Goal: Transaction & Acquisition: Purchase product/service

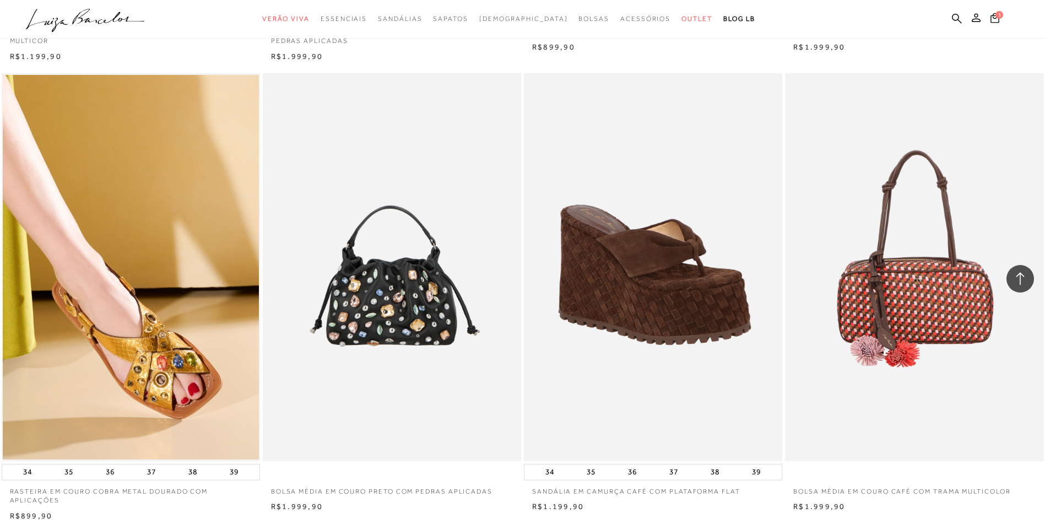
scroll to position [1488, 0]
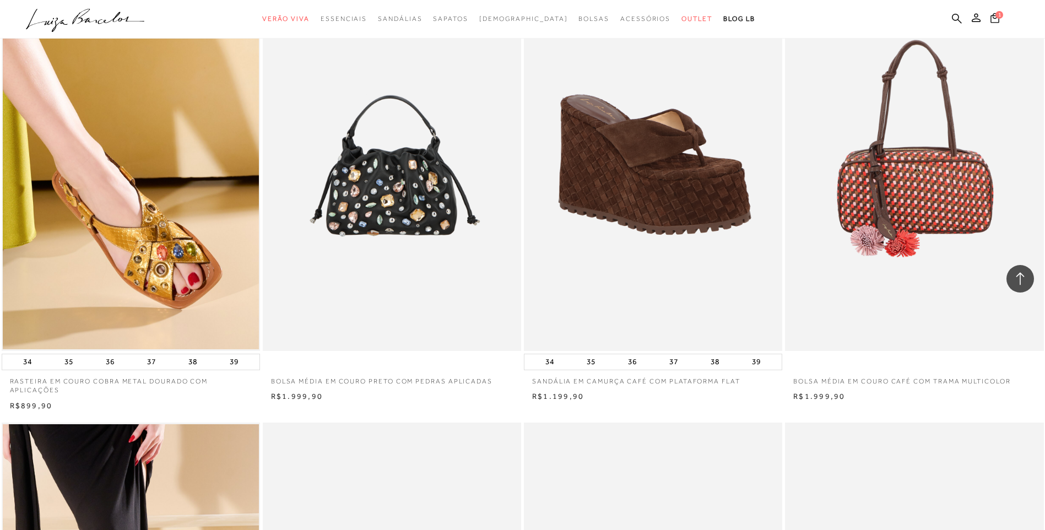
click at [646, 237] on img at bounding box center [653, 157] width 257 height 388
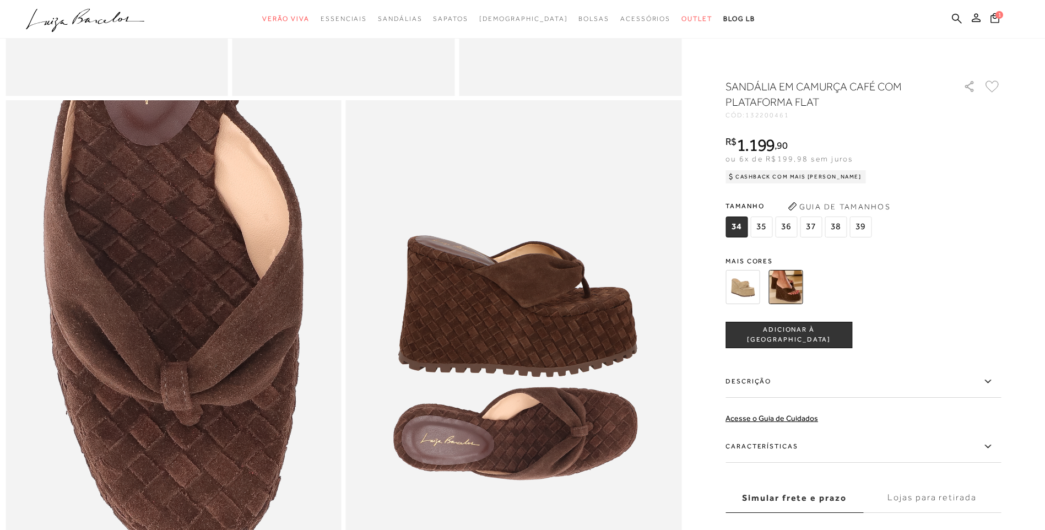
click at [739, 286] on img at bounding box center [743, 287] width 34 height 34
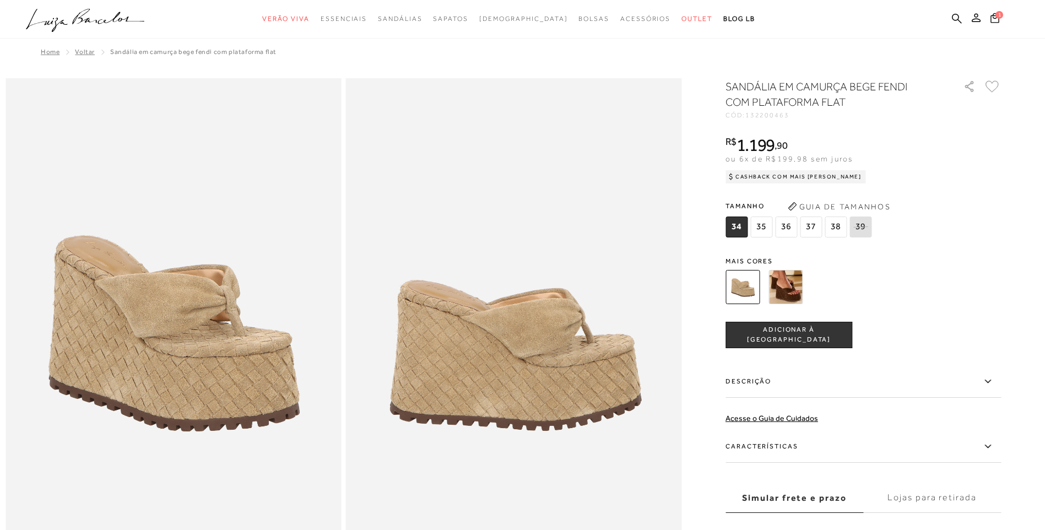
click at [803, 295] on img at bounding box center [786, 287] width 34 height 34
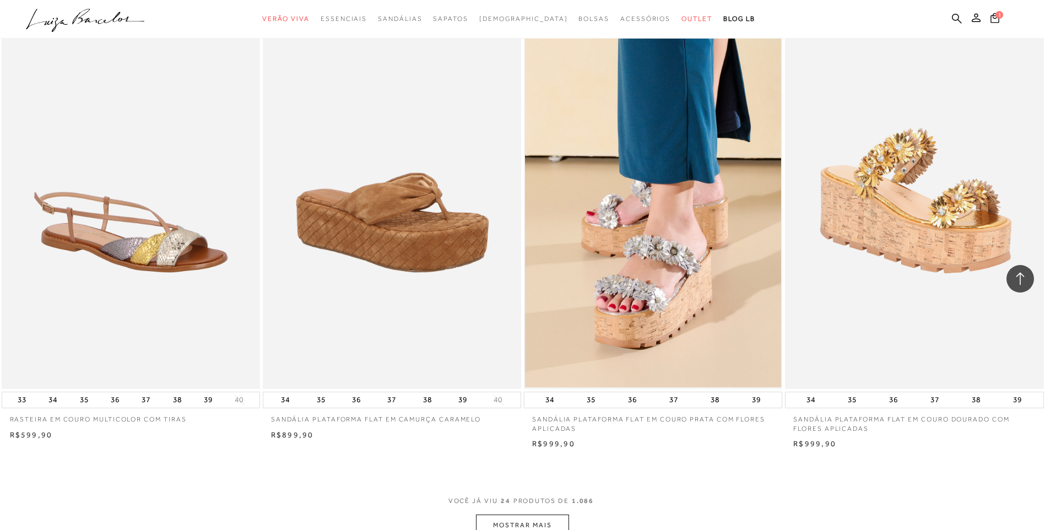
scroll to position [2534, 0]
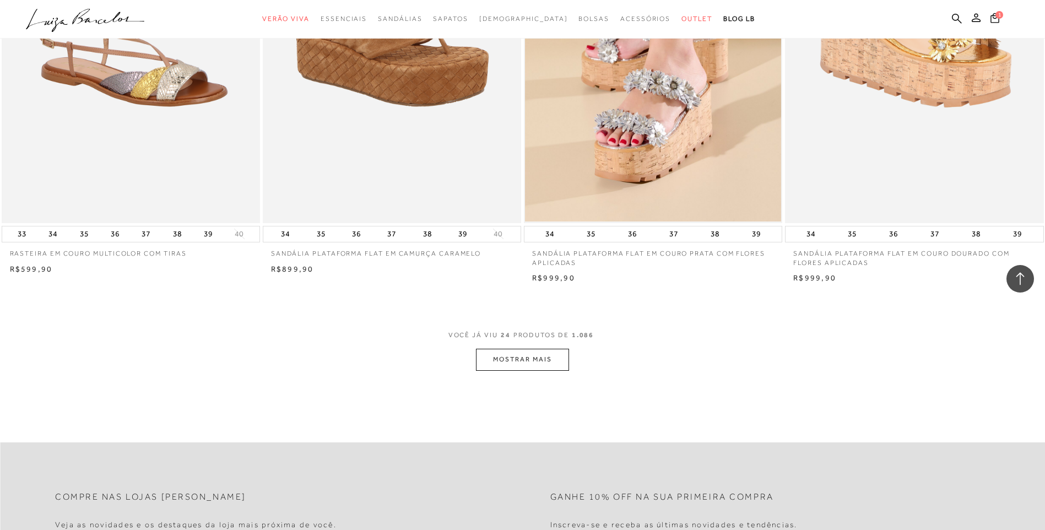
click at [507, 370] on button "MOSTRAR MAIS" at bounding box center [522, 359] width 93 height 21
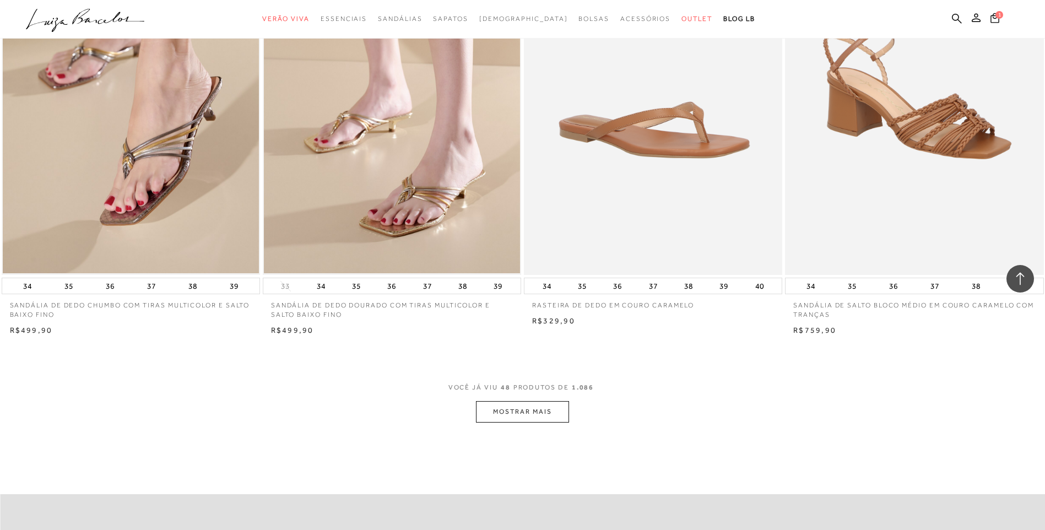
scroll to position [5289, 0]
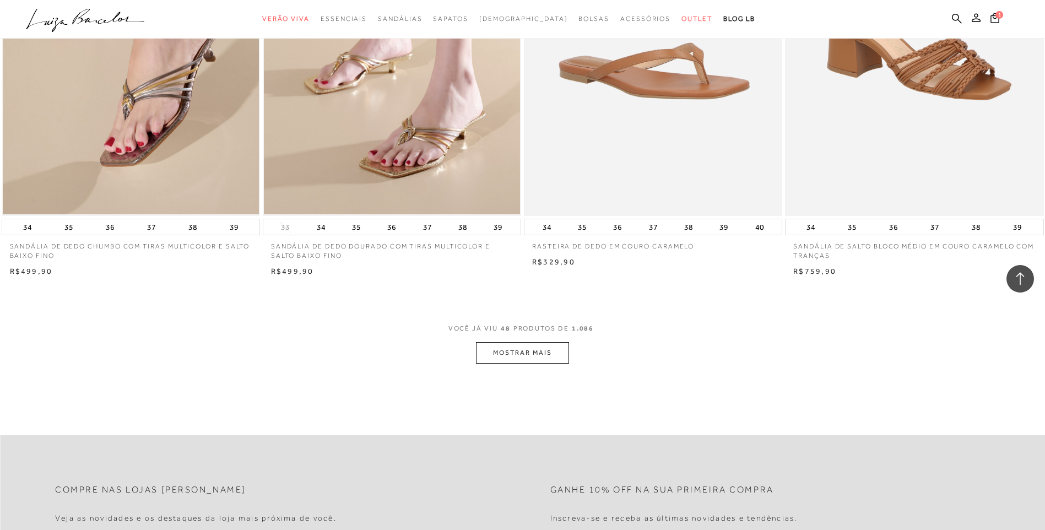
click at [509, 364] on button "MOSTRAR MAIS" at bounding box center [522, 352] width 93 height 21
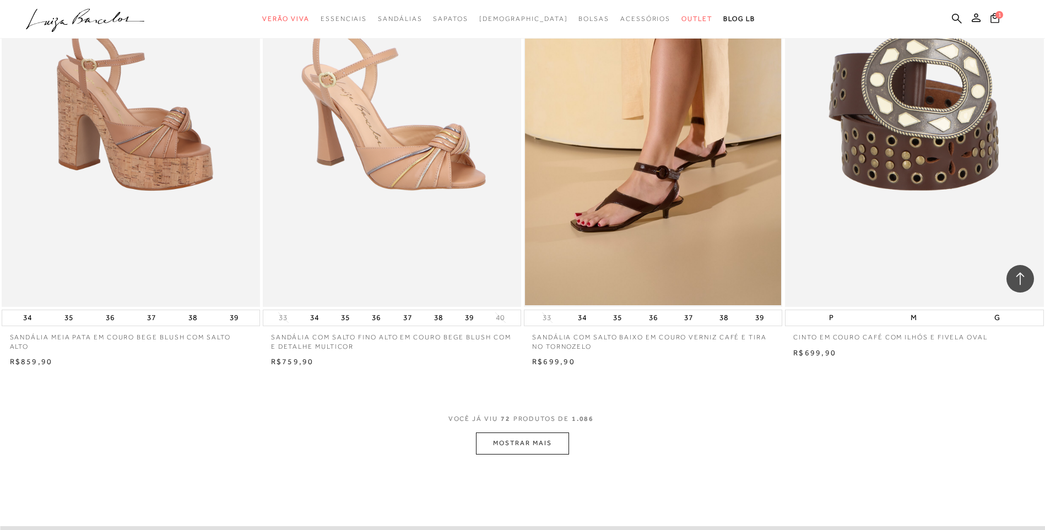
scroll to position [7989, 0]
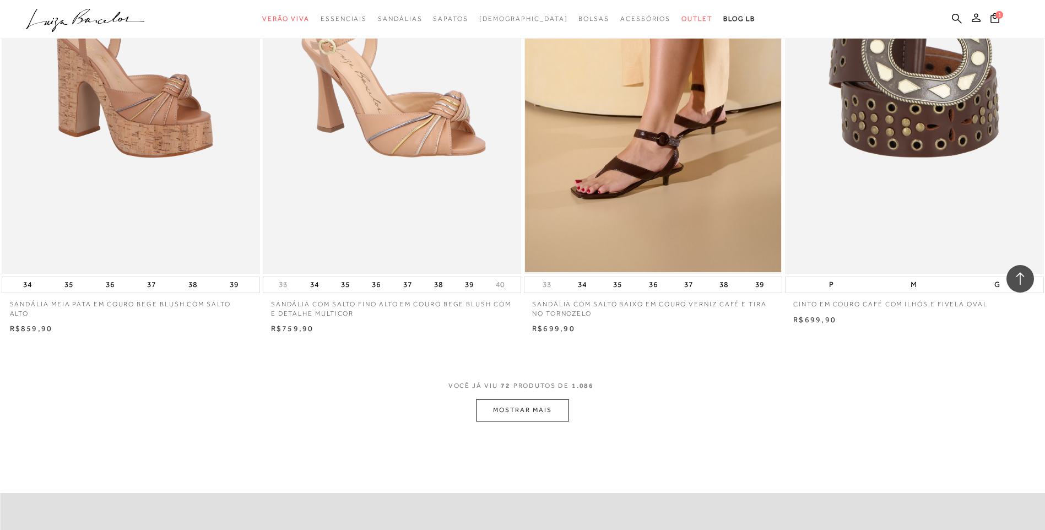
click at [517, 421] on button "MOSTRAR MAIS" at bounding box center [522, 409] width 93 height 21
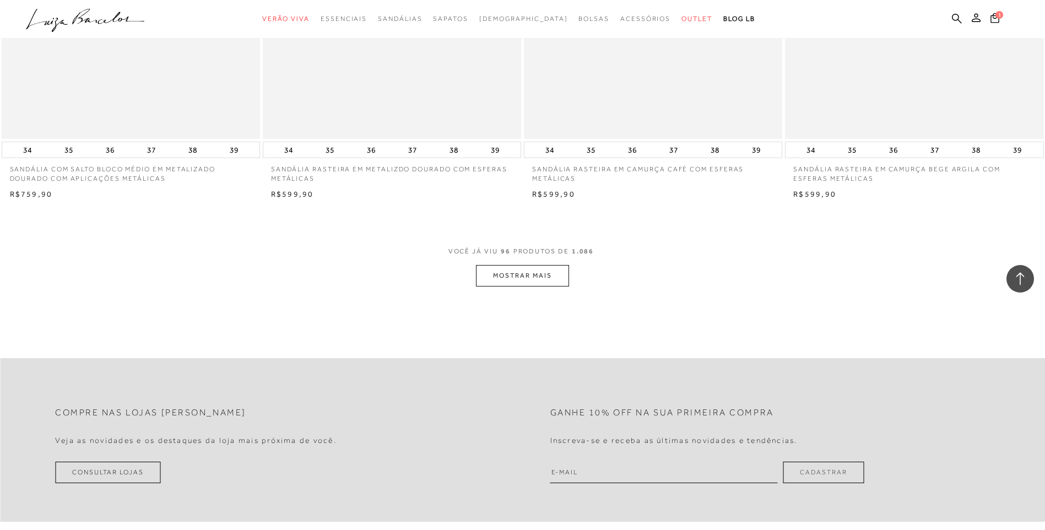
scroll to position [10964, 0]
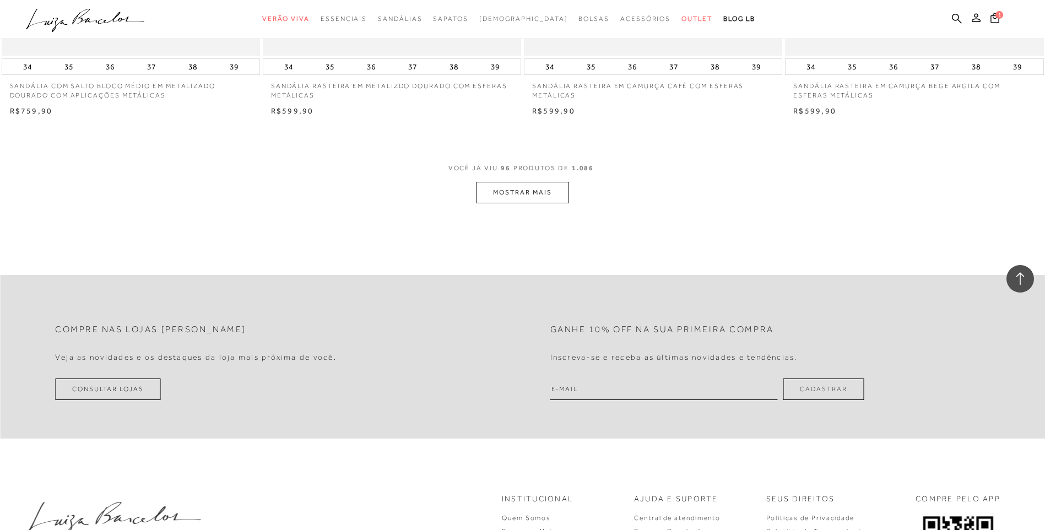
click at [521, 203] on button "MOSTRAR MAIS" at bounding box center [522, 192] width 93 height 21
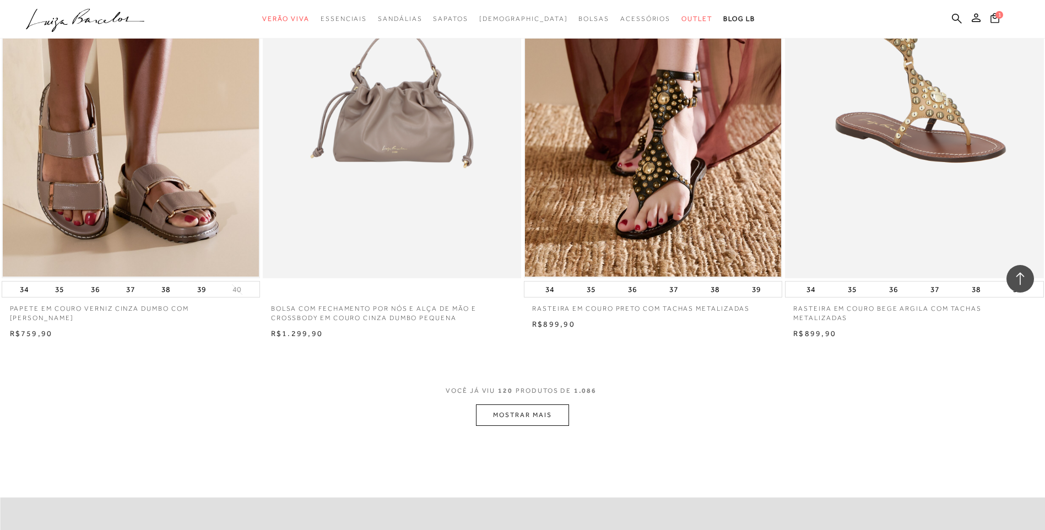
scroll to position [13718, 0]
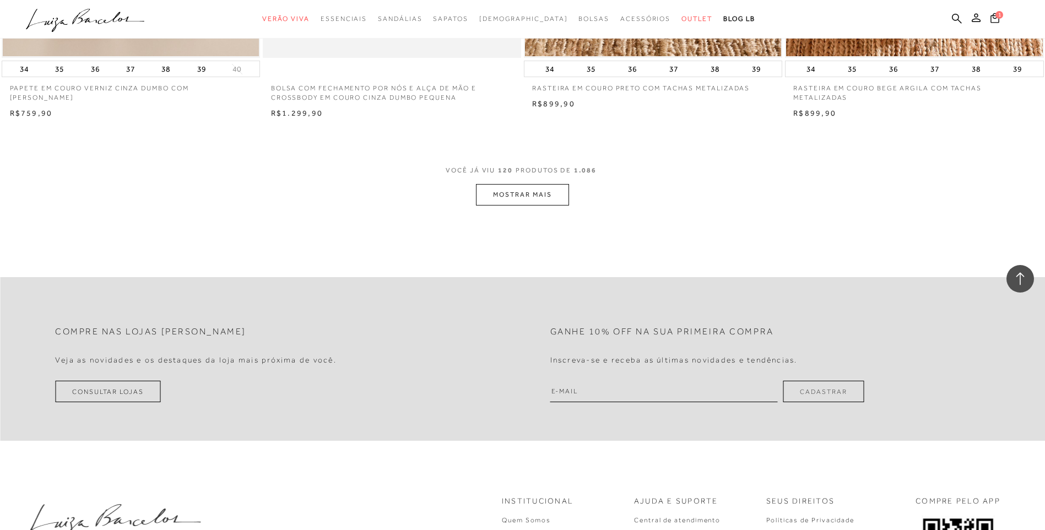
click at [506, 205] on button "MOSTRAR MAIS" at bounding box center [522, 194] width 93 height 21
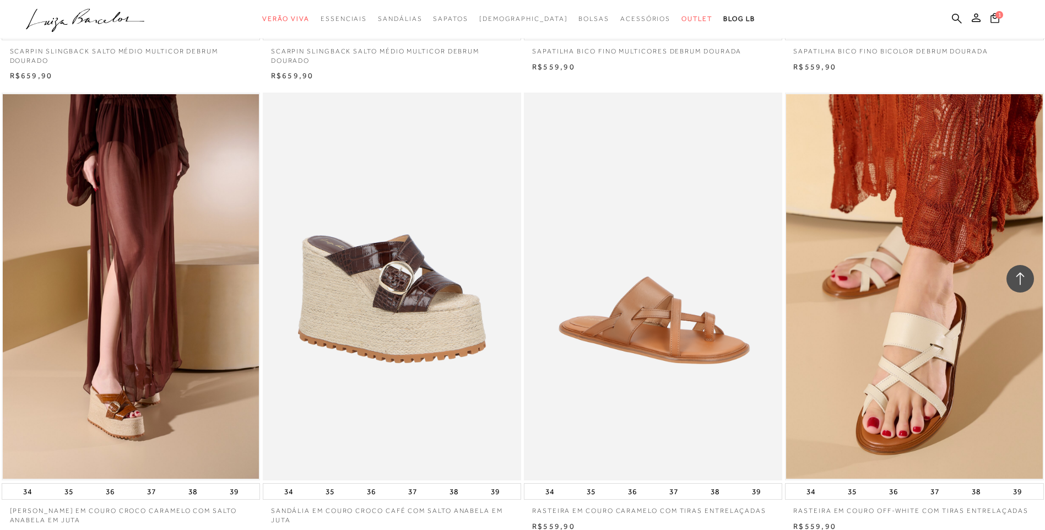
scroll to position [16198, 0]
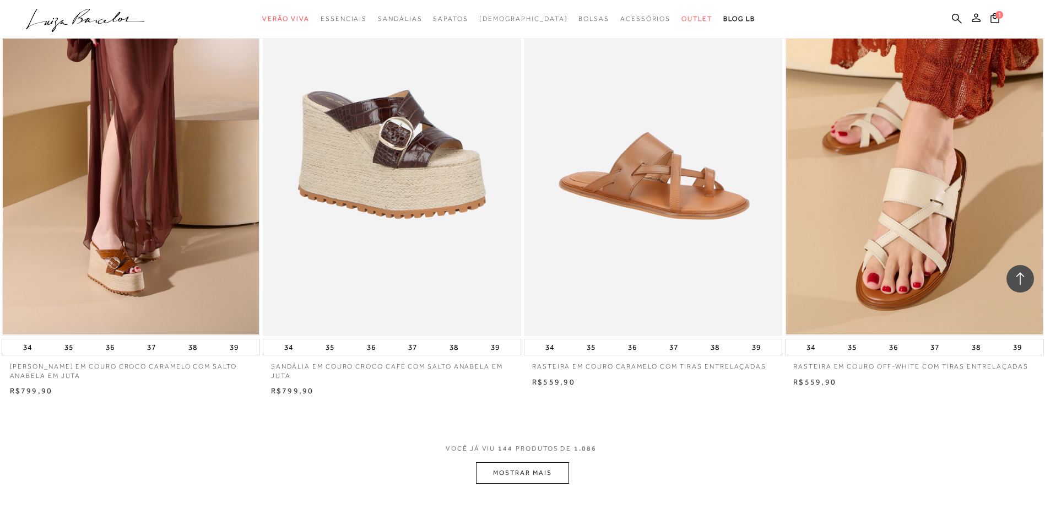
click at [540, 484] on button "MOSTRAR MAIS" at bounding box center [522, 472] width 93 height 21
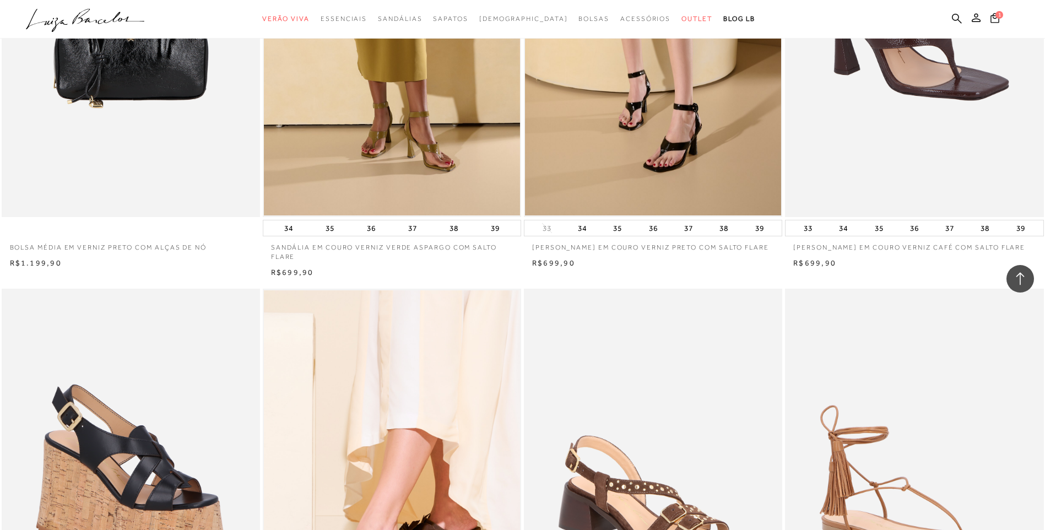
scroll to position [17410, 0]
